Goal: Task Accomplishment & Management: Manage account settings

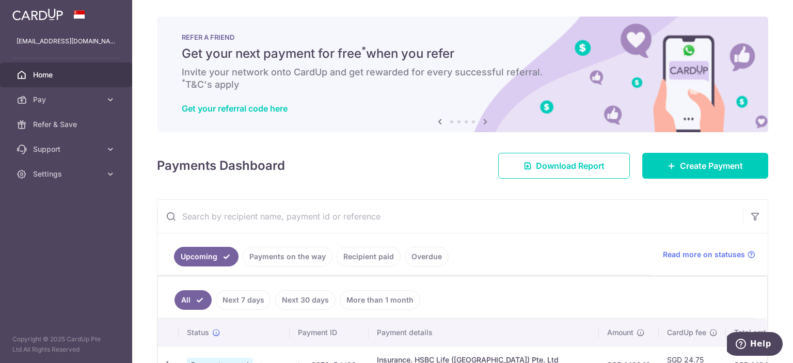
scroll to position [103, 0]
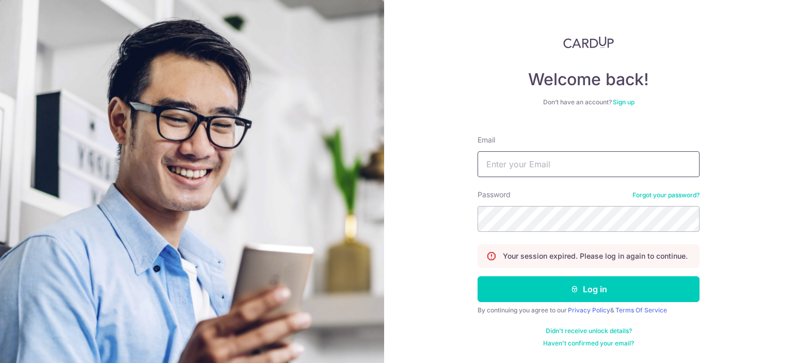
click at [533, 156] on input "Email" at bounding box center [589, 164] width 222 height 26
type input "[EMAIL_ADDRESS][DOMAIN_NAME]"
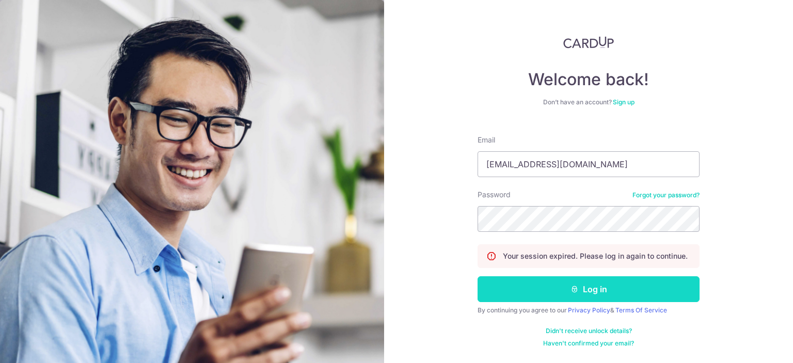
click at [595, 288] on button "Log in" at bounding box center [589, 289] width 222 height 26
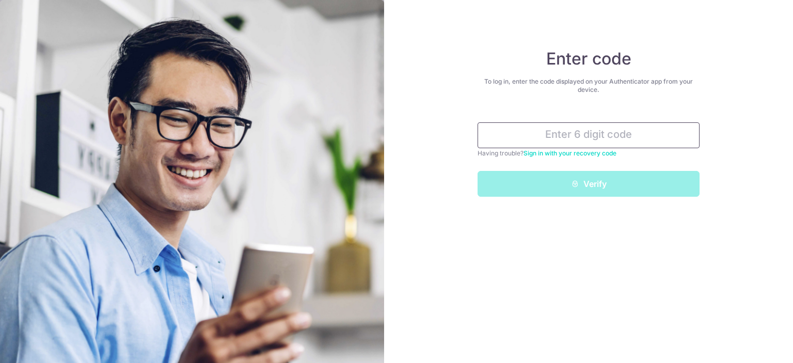
click at [590, 136] on input "text" at bounding box center [589, 135] width 222 height 26
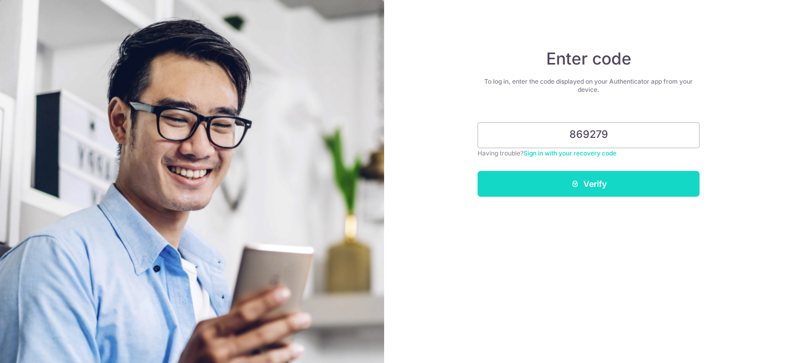
type input "869279"
click at [586, 189] on button "Verify" at bounding box center [589, 184] width 222 height 26
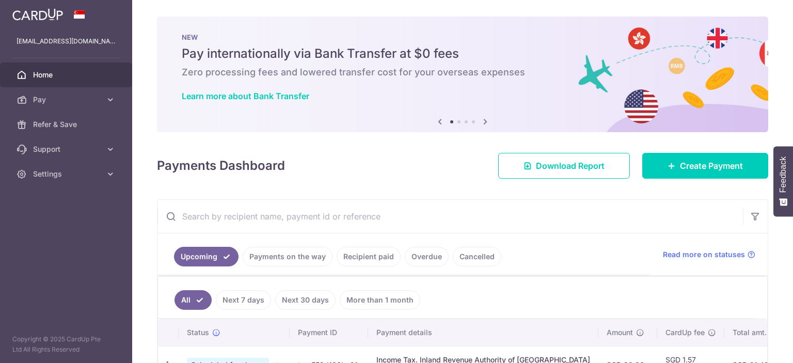
scroll to position [103, 0]
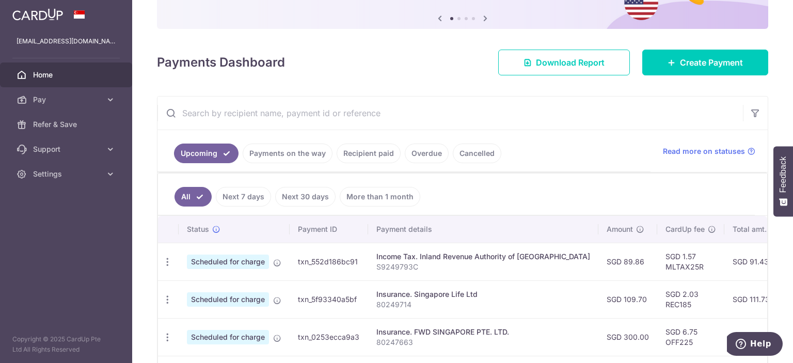
click at [468, 155] on link "Cancelled" at bounding box center [477, 154] width 49 height 20
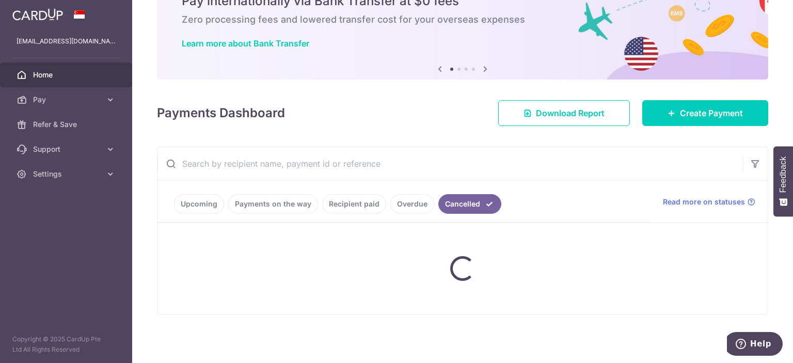
scroll to position [31, 0]
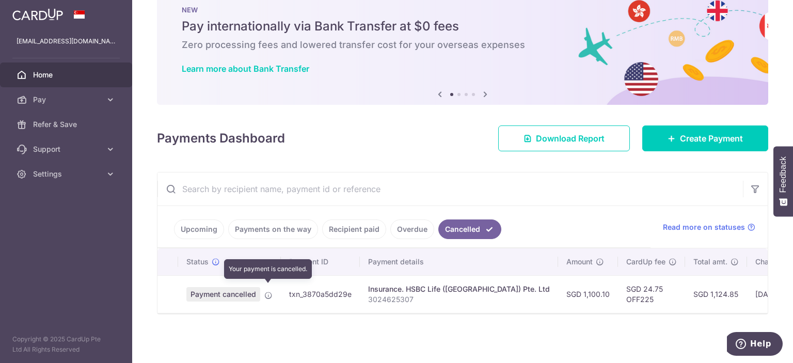
click at [267, 291] on icon at bounding box center [268, 295] width 8 height 8
click at [217, 290] on span "Payment cancelled" at bounding box center [223, 294] width 74 height 14
click at [161, 286] on td at bounding box center [167, 294] width 21 height 38
click at [183, 289] on td "Payment cancelled" at bounding box center [229, 294] width 103 height 38
click at [230, 290] on span "Payment cancelled" at bounding box center [223, 294] width 74 height 14
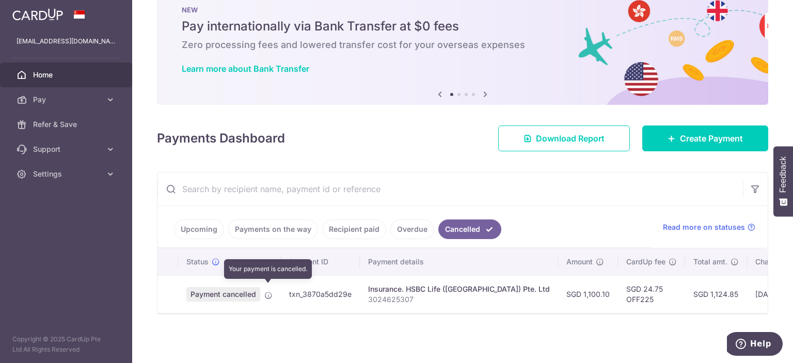
click at [266, 291] on icon at bounding box center [268, 295] width 8 height 8
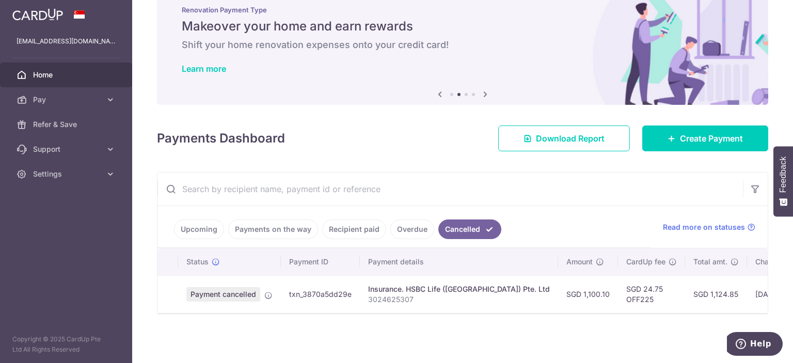
click at [169, 285] on td at bounding box center [167, 294] width 21 height 38
click at [173, 256] on th at bounding box center [167, 261] width 21 height 27
click at [182, 290] on td "Payment cancelled" at bounding box center [229, 294] width 103 height 38
click at [268, 291] on icon at bounding box center [268, 295] width 8 height 8
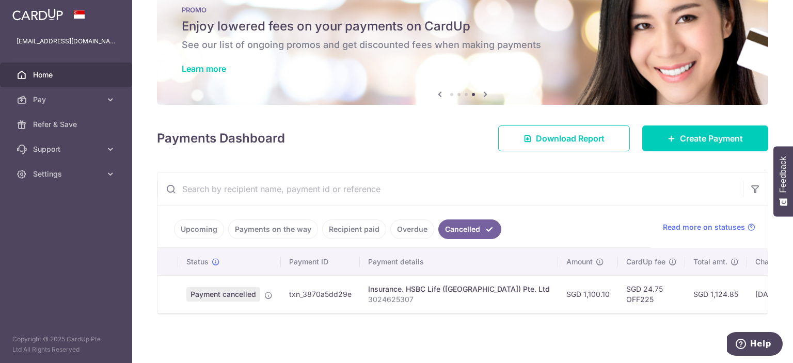
drag, startPoint x: 161, startPoint y: 290, endPoint x: 161, endPoint y: 277, distance: 12.4
click at [161, 290] on td at bounding box center [167, 294] width 21 height 38
drag, startPoint x: 163, startPoint y: 261, endPoint x: 165, endPoint y: 256, distance: 5.8
click at [164, 257] on th at bounding box center [167, 261] width 21 height 27
click at [168, 253] on th at bounding box center [167, 261] width 21 height 27
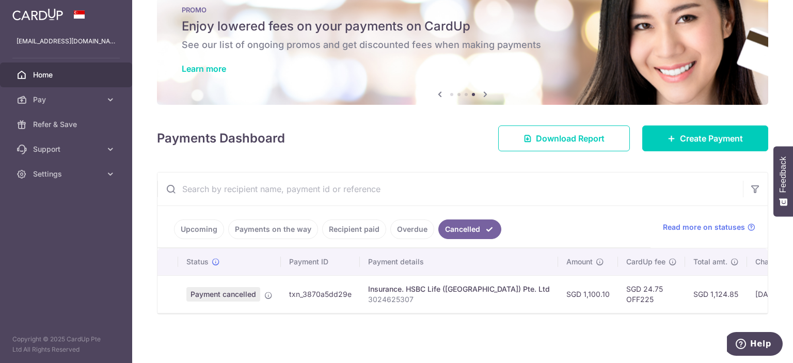
click at [407, 229] on link "Overdue" at bounding box center [412, 229] width 44 height 20
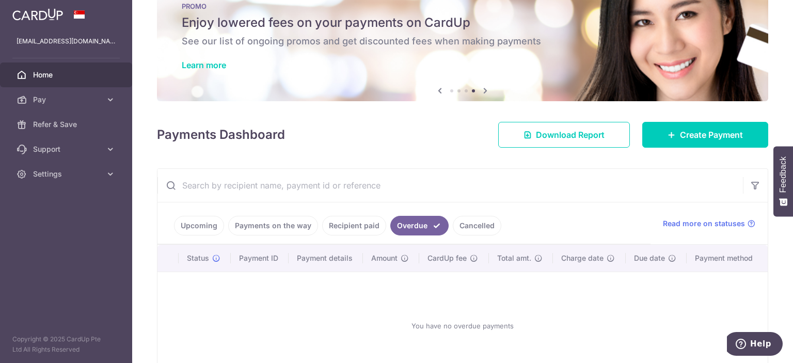
click at [358, 227] on link "Recipient paid" at bounding box center [354, 226] width 64 height 20
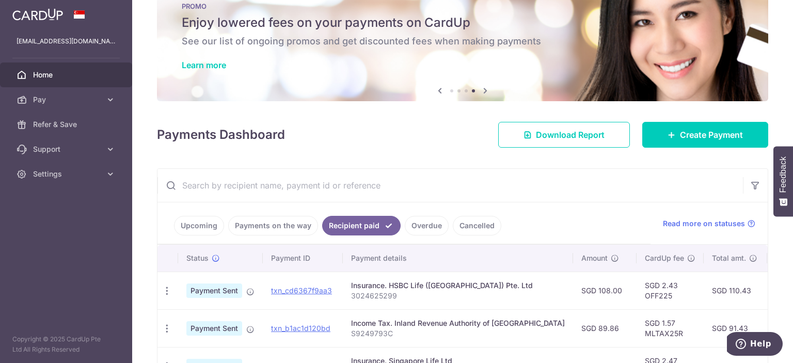
click at [280, 228] on link "Payments on the way" at bounding box center [273, 226] width 90 height 20
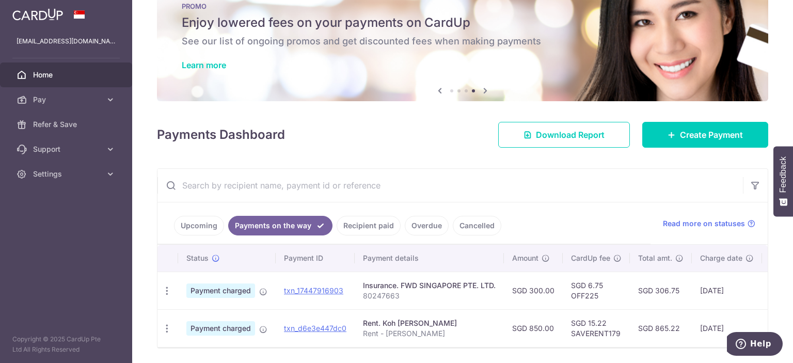
scroll to position [69, 0]
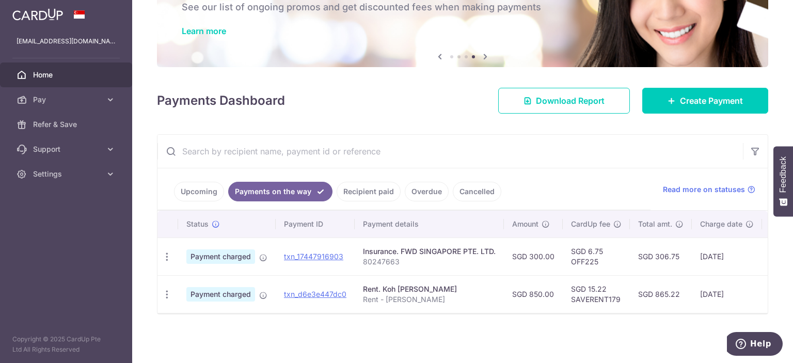
click at [196, 186] on link "Upcoming" at bounding box center [199, 192] width 50 height 20
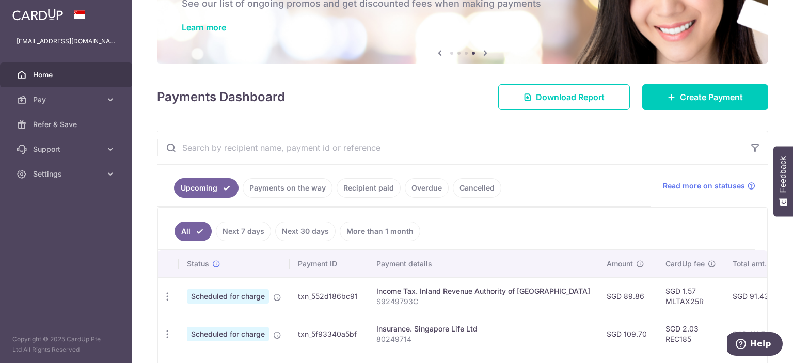
click at [279, 187] on link "Payments on the way" at bounding box center [288, 188] width 90 height 20
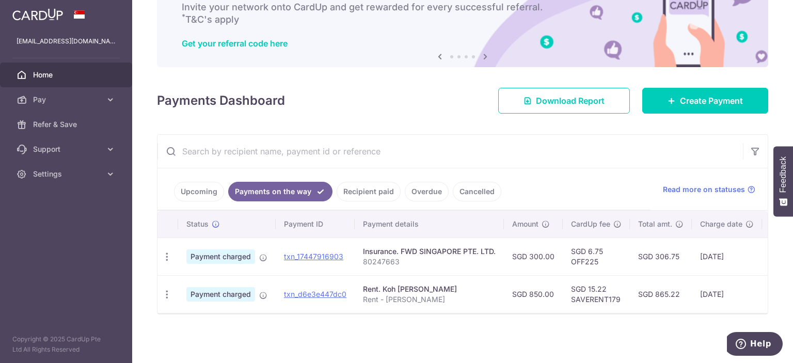
click at [203, 188] on link "Upcoming" at bounding box center [199, 192] width 50 height 20
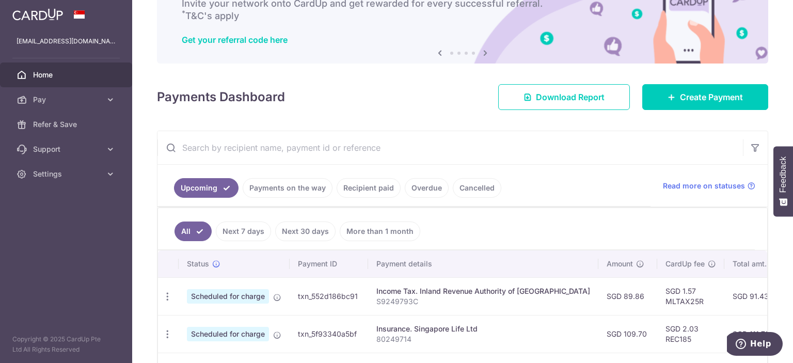
scroll to position [120, 0]
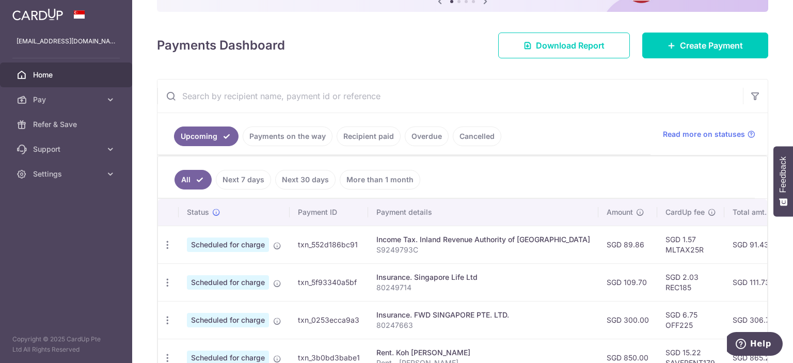
click at [314, 139] on link "Payments on the way" at bounding box center [288, 136] width 90 height 20
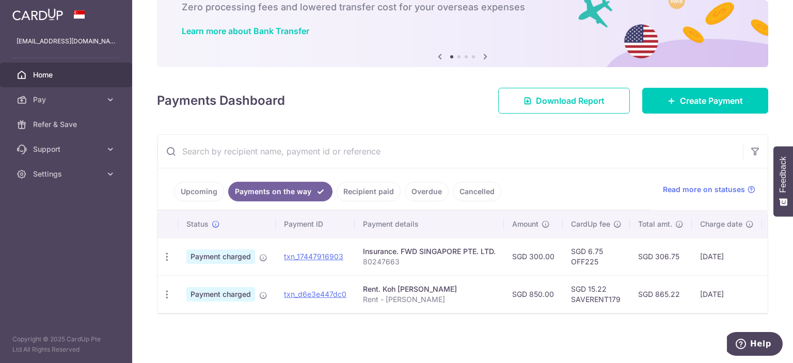
click at [365, 187] on link "Recipient paid" at bounding box center [369, 192] width 64 height 20
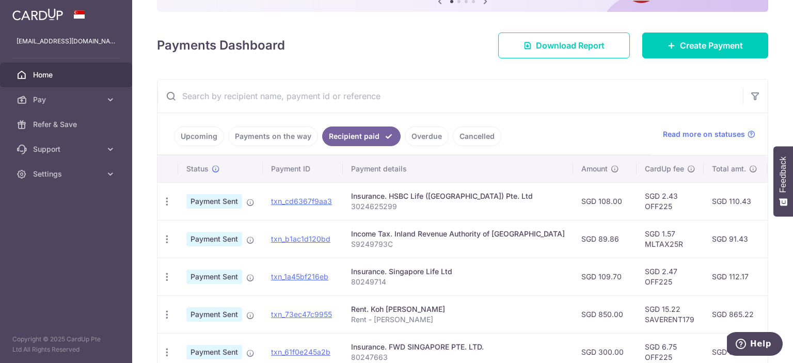
click at [429, 134] on link "Overdue" at bounding box center [427, 136] width 44 height 20
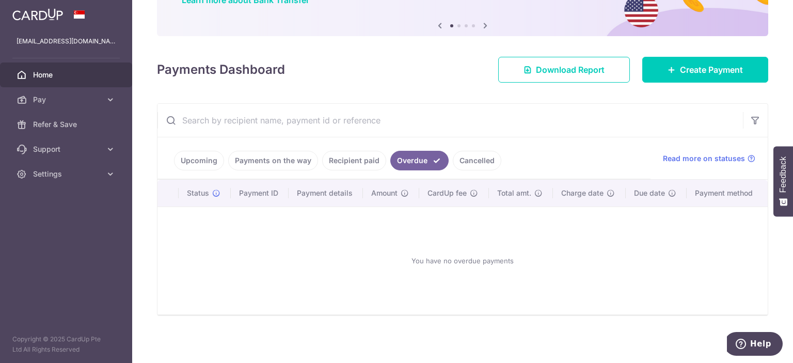
click at [477, 163] on link "Cancelled" at bounding box center [477, 161] width 49 height 20
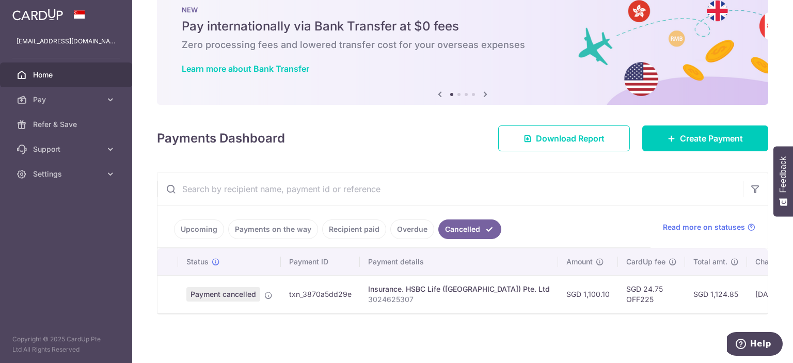
click at [170, 284] on td at bounding box center [167, 294] width 21 height 38
click at [167, 258] on th at bounding box center [167, 261] width 21 height 27
click at [218, 258] on icon at bounding box center [216, 262] width 8 height 8
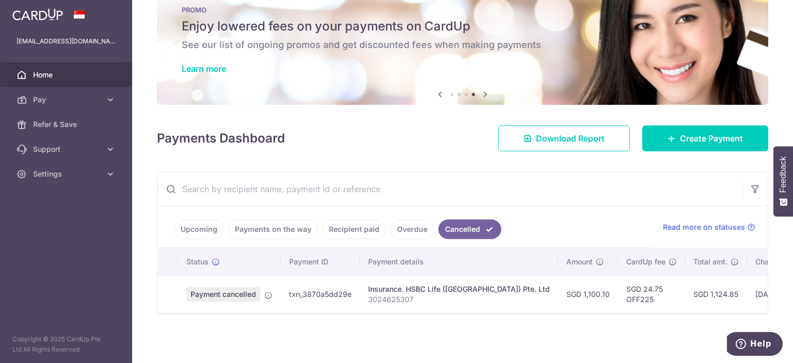
click at [61, 73] on span "Home" at bounding box center [67, 75] width 68 height 10
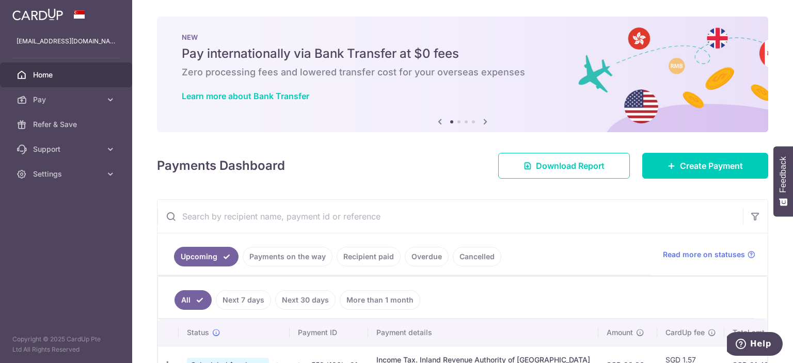
scroll to position [206, 0]
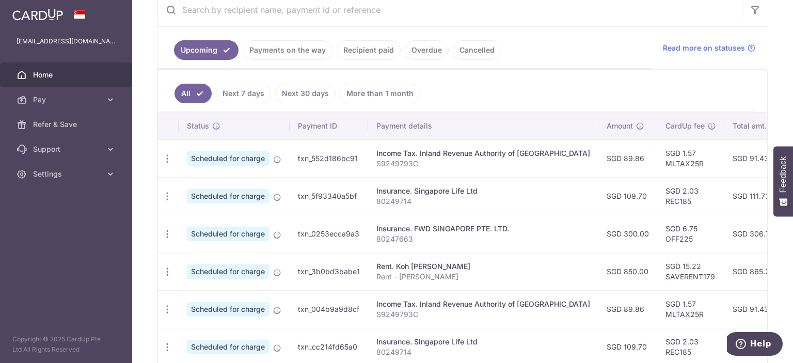
click at [480, 52] on link "Cancelled" at bounding box center [477, 50] width 49 height 20
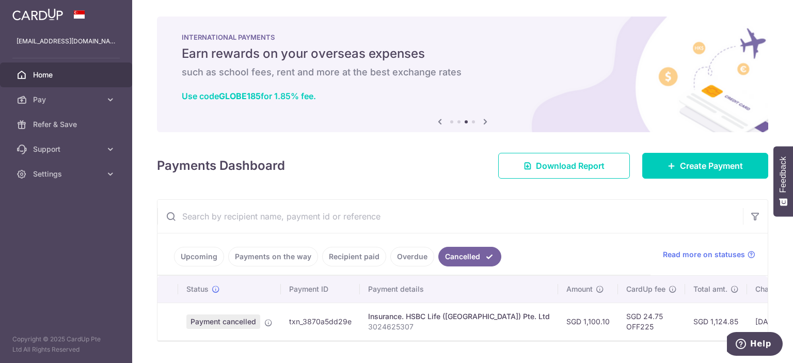
scroll to position [31, 0]
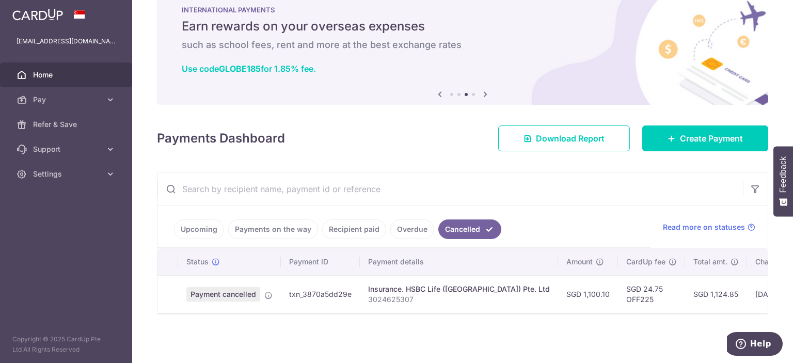
click at [76, 74] on span "Home" at bounding box center [67, 75] width 68 height 10
